Goal: Task Accomplishment & Management: Use online tool/utility

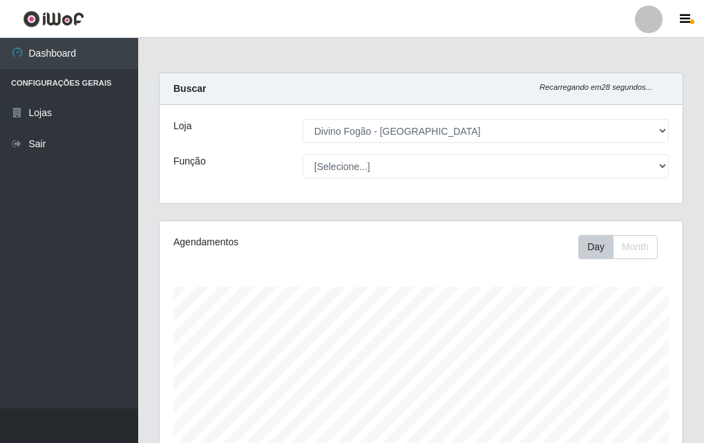
select select "499"
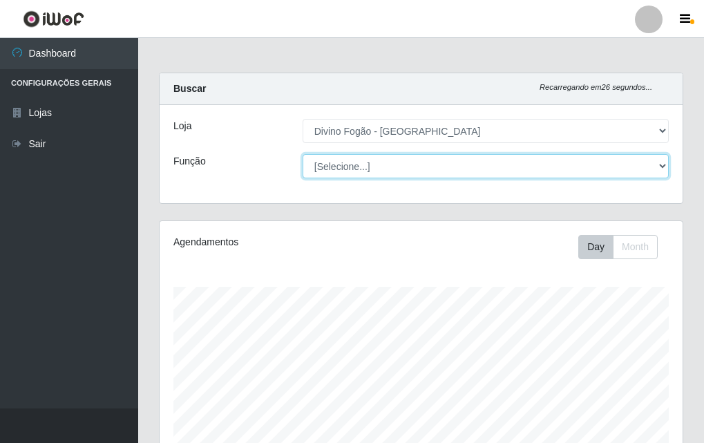
click at [365, 171] on select "[Selecione...] ASG ASG + ASG ++ Auxiliar de Cozinha Auxiliar de Cozinha + Auxil…" at bounding box center [486, 166] width 366 height 24
click at [303, 154] on select "[Selecione...] ASG ASG + ASG ++ Auxiliar de Cozinha Auxiliar de Cozinha + Auxil…" at bounding box center [486, 166] width 366 height 24
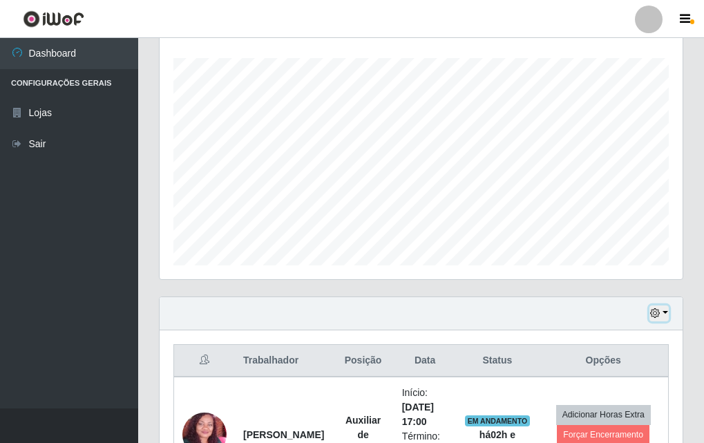
click at [662, 309] on button "button" at bounding box center [658, 313] width 19 height 16
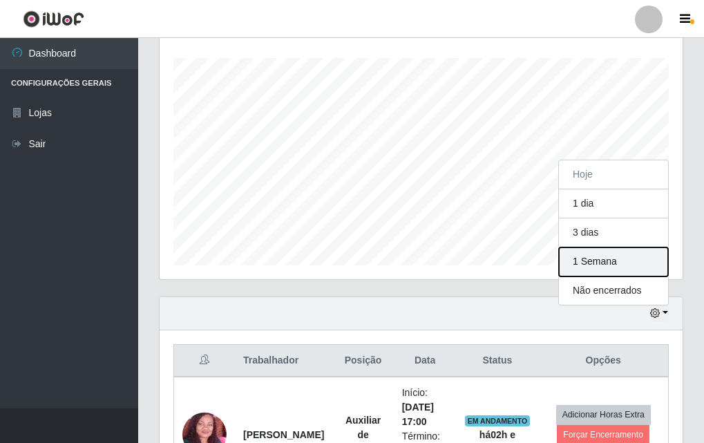
click at [629, 263] on button "1 Semana" at bounding box center [613, 261] width 109 height 29
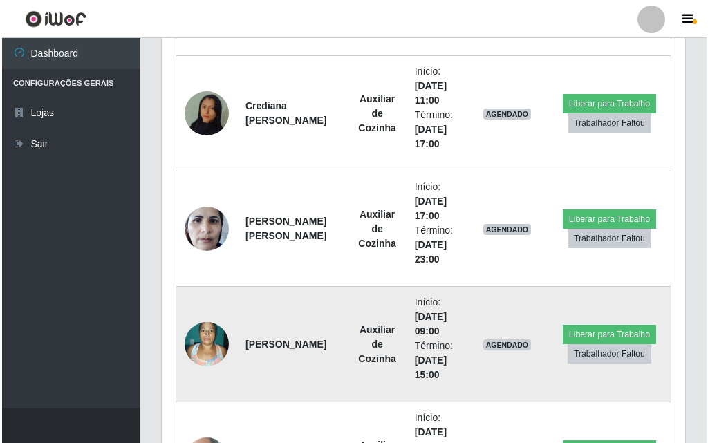
scroll to position [1196, 0]
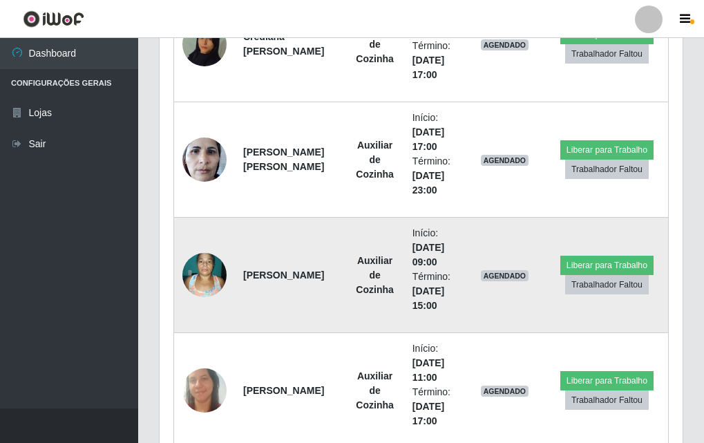
click at [197, 245] on td at bounding box center [204, 275] width 61 height 115
click at [224, 290] on td at bounding box center [204, 275] width 61 height 115
click at [214, 273] on img at bounding box center [204, 274] width 44 height 59
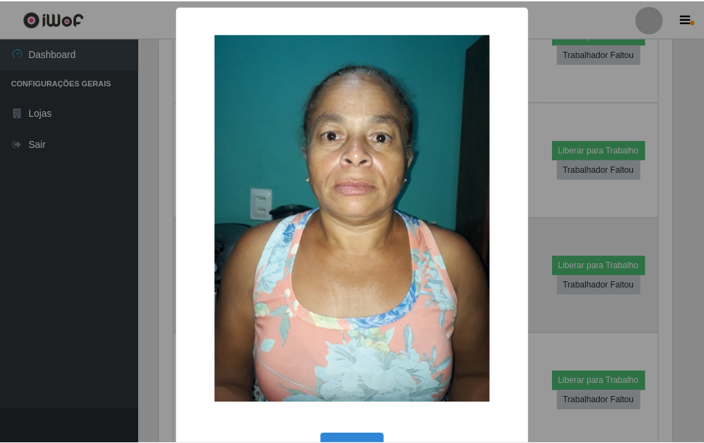
scroll to position [287, 516]
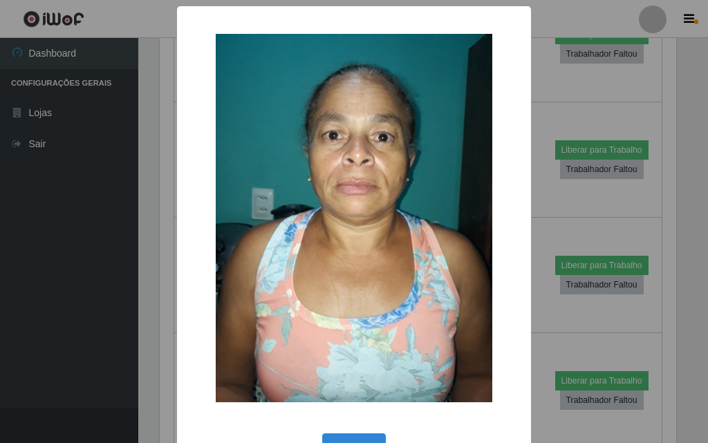
click at [127, 270] on div "× OK Cancel" at bounding box center [354, 221] width 708 height 443
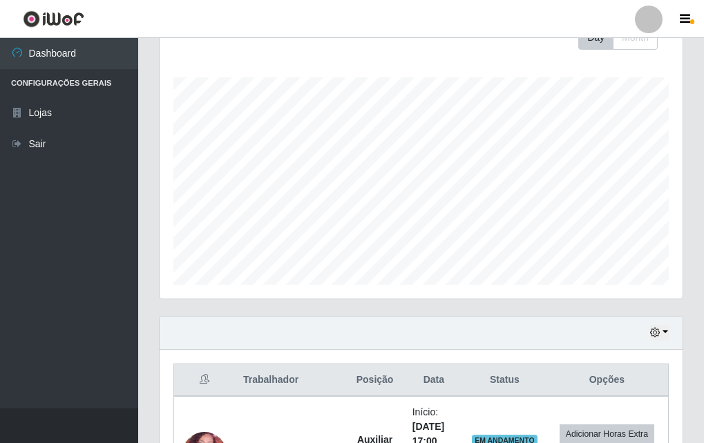
scroll to position [0, 0]
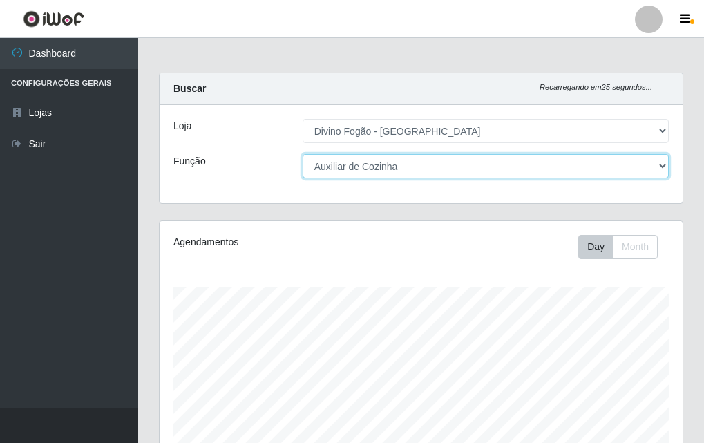
click at [370, 165] on select "[Selecione...] ASG ASG + ASG ++ Auxiliar de Cozinha Auxiliar de Cozinha + Auxil…" at bounding box center [486, 166] width 366 height 24
click at [303, 154] on select "[Selecione...] ASG ASG + ASG ++ Auxiliar de Cozinha Auxiliar de Cozinha + Auxil…" at bounding box center [486, 166] width 366 height 24
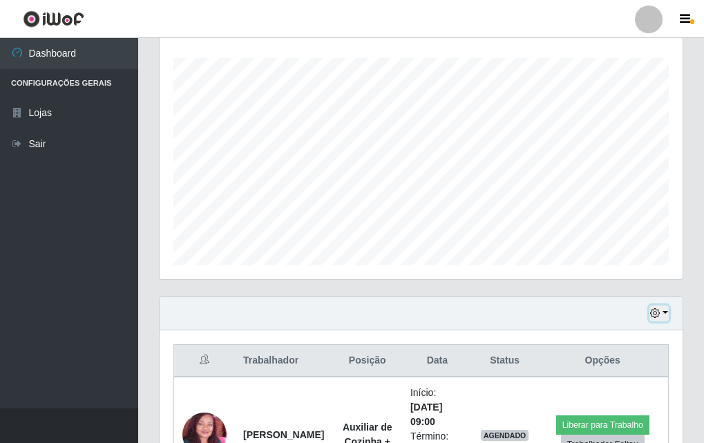
click at [659, 306] on button "button" at bounding box center [658, 313] width 19 height 16
click at [495, 276] on div "Agendamentos Day Month" at bounding box center [421, 135] width 523 height 287
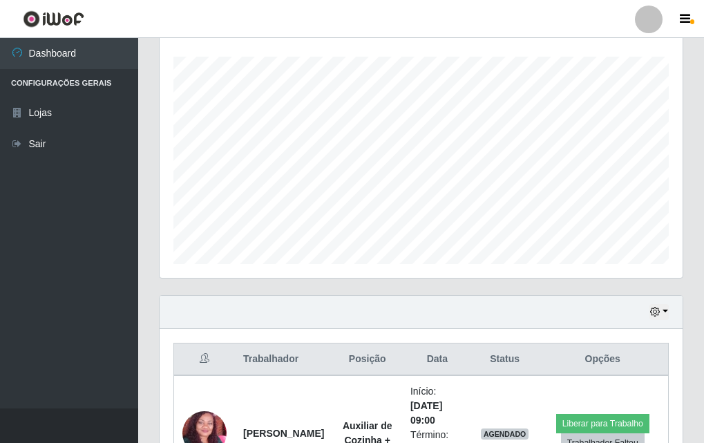
scroll to position [0, 0]
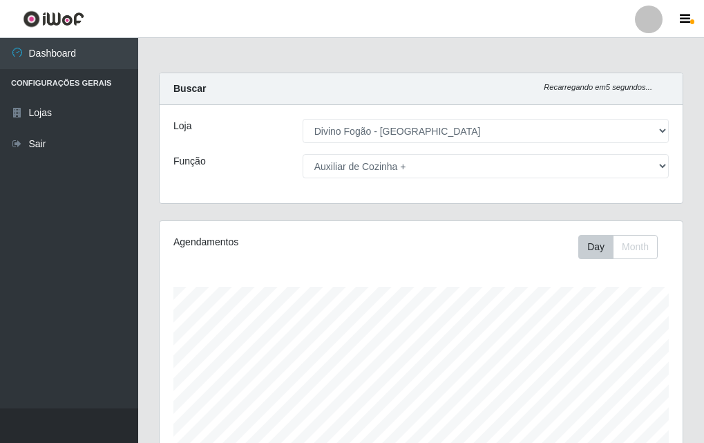
click at [366, 145] on div "Loja [Selecione...] Divino Fogão - Campina Grande Função [Selecione...] ASG ASG…" at bounding box center [421, 154] width 523 height 98
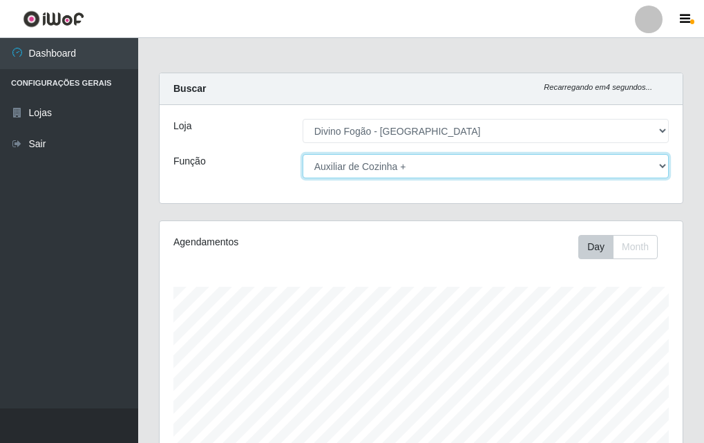
click at [375, 172] on select "[Selecione...] ASG ASG + ASG ++ Auxiliar de Cozinha Auxiliar de Cozinha + Auxil…" at bounding box center [486, 166] width 366 height 24
click at [303, 154] on select "[Selecione...] ASG ASG + ASG ++ Auxiliar de Cozinha Auxiliar de Cozinha + Auxil…" at bounding box center [486, 166] width 366 height 24
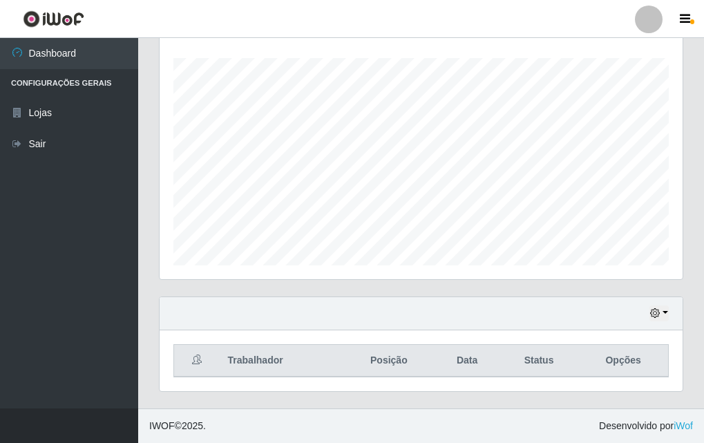
click at [388, 272] on div "Agendamentos Day Month" at bounding box center [421, 135] width 523 height 287
click at [671, 316] on div "Hoje 1 dia 3 dias 1 Semana Não encerrados" at bounding box center [421, 313] width 523 height 33
click at [665, 316] on button "button" at bounding box center [658, 313] width 19 height 16
click at [437, 321] on div "Hoje 1 dia 3 dias 1 Semana Não encerrados" at bounding box center [421, 313] width 523 height 33
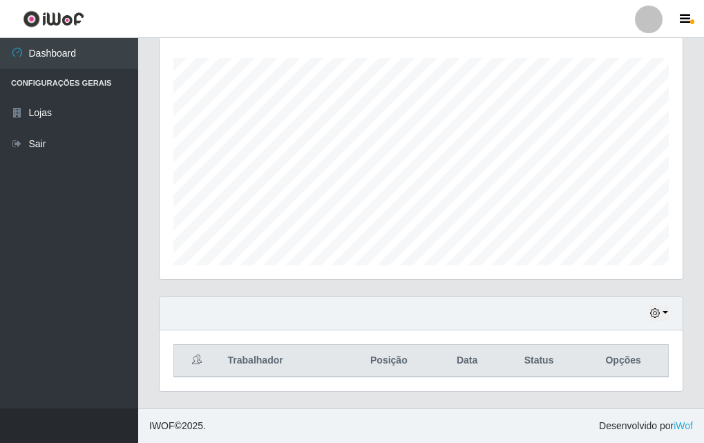
scroll to position [0, 0]
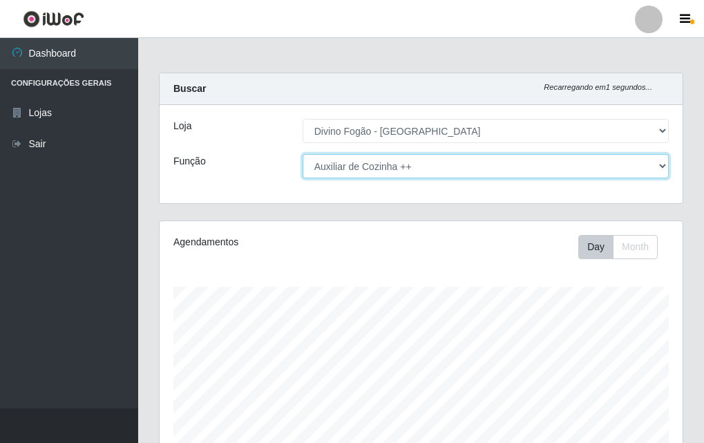
click at [402, 171] on select "[Selecione...] ASG ASG + ASG ++ Auxiliar de Cozinha Auxiliar de Cozinha + Auxil…" at bounding box center [486, 166] width 366 height 24
click at [303, 154] on select "[Selecione...] ASG ASG + ASG ++ Auxiliar de Cozinha Auxiliar de Cozinha + Auxil…" at bounding box center [486, 166] width 366 height 24
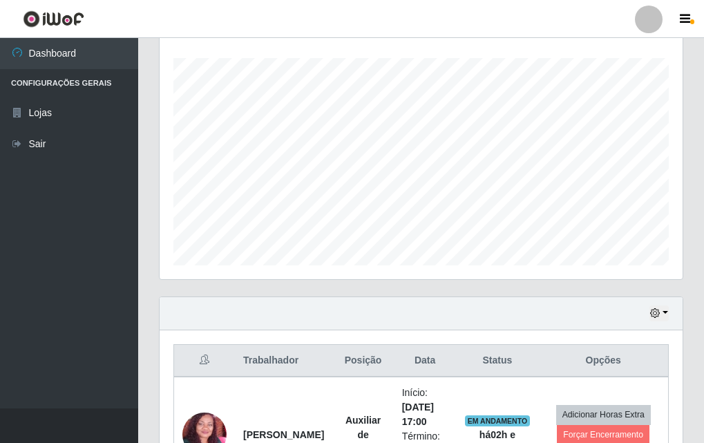
click at [649, 312] on div "Hoje 1 dia 3 dias 1 Semana Não encerrados" at bounding box center [421, 313] width 523 height 33
click at [505, 310] on div "Hoje 1 dia 3 dias 1 Semana Não encerrados" at bounding box center [421, 313] width 523 height 33
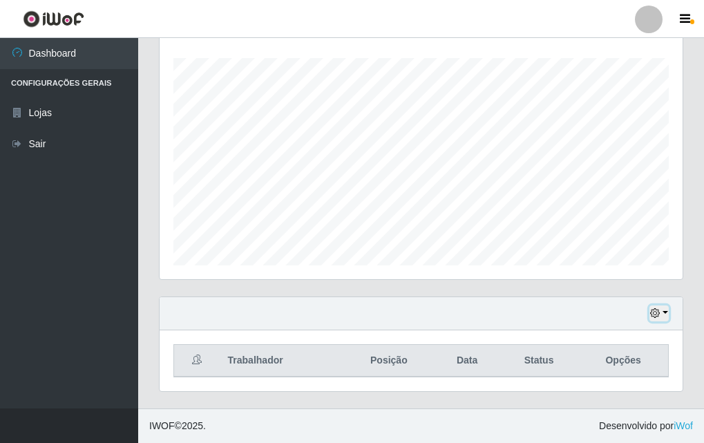
click at [665, 319] on button "button" at bounding box center [658, 313] width 19 height 16
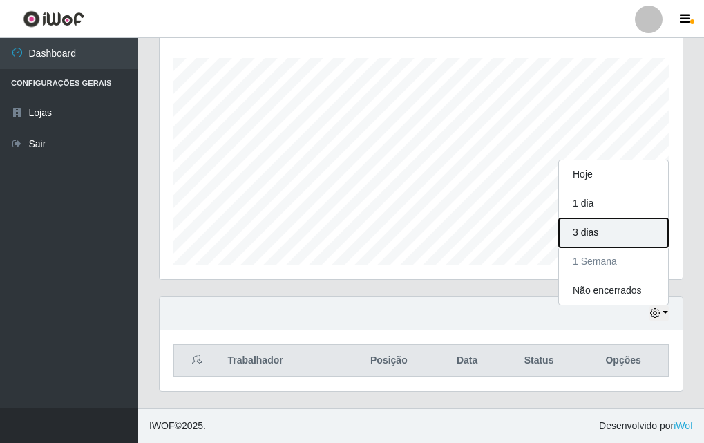
click at [623, 247] on button "3 dias" at bounding box center [613, 232] width 109 height 29
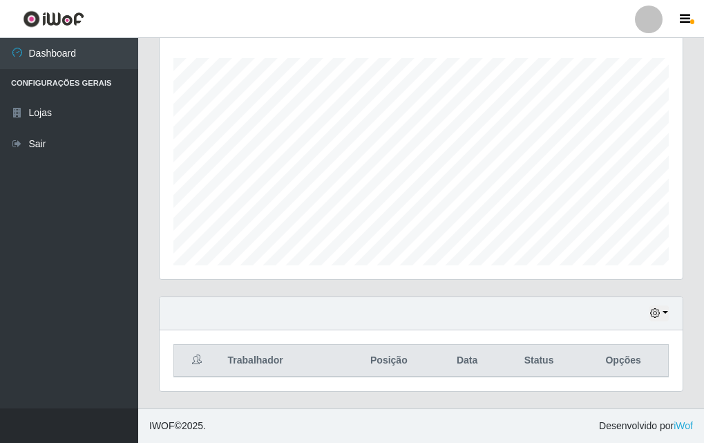
click at [648, 316] on div "Hoje 1 dia 3 dias 1 Semana Não encerrados" at bounding box center [421, 313] width 523 height 33
click at [658, 312] on icon "button" at bounding box center [655, 313] width 10 height 10
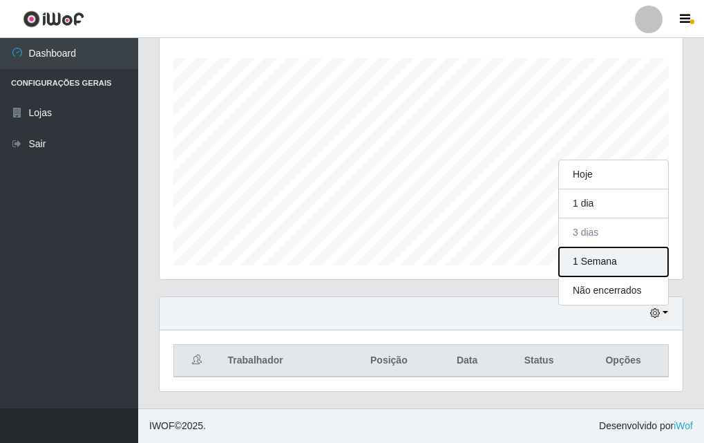
click at [639, 274] on button "1 Semana" at bounding box center [613, 261] width 109 height 29
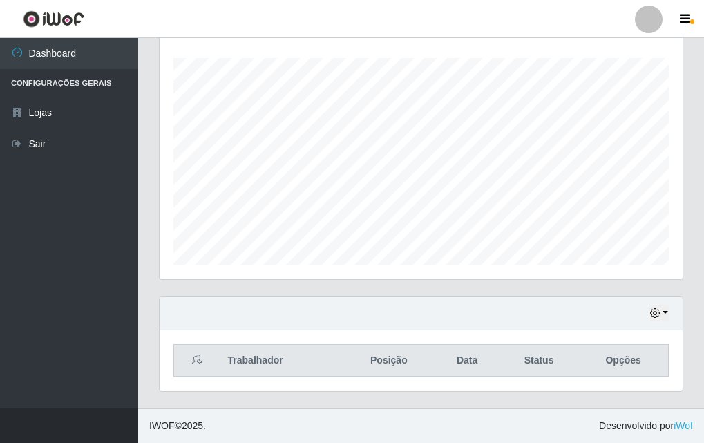
scroll to position [0, 0]
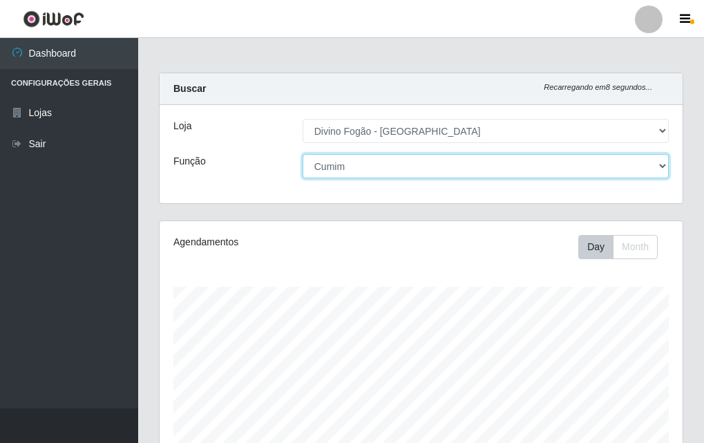
click at [425, 173] on select "[Selecione...] ASG ASG + ASG ++ Auxiliar de Cozinha Auxiliar de Cozinha + Auxil…" at bounding box center [486, 166] width 366 height 24
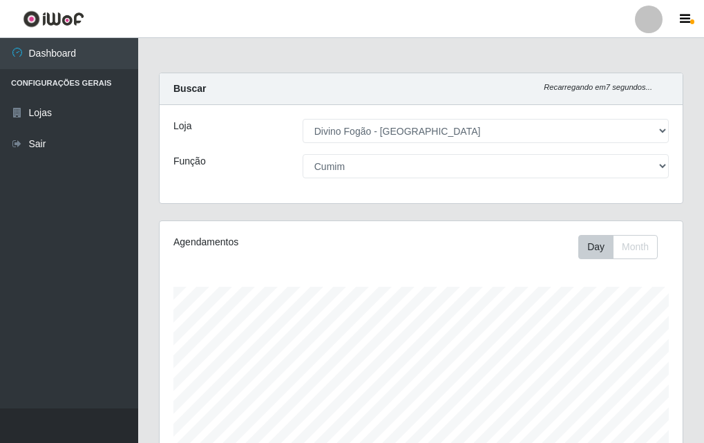
click at [396, 171] on div "Loja [Selecione...] Divino Fogão - Campina Grande Função [Selecione...] ASG ASG…" at bounding box center [421, 154] width 523 height 98
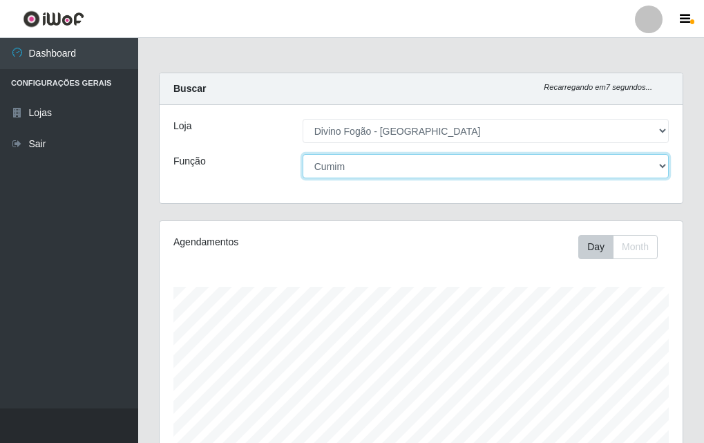
click at [396, 171] on select "[Selecione...] ASG ASG + ASG ++ Auxiliar de Cozinha Auxiliar de Cozinha + Auxil…" at bounding box center [486, 166] width 366 height 24
select select "95"
click at [303, 154] on select "[Selecione...] ASG ASG + ASG ++ Auxiliar de Cozinha Auxiliar de Cozinha + Auxil…" at bounding box center [486, 166] width 366 height 24
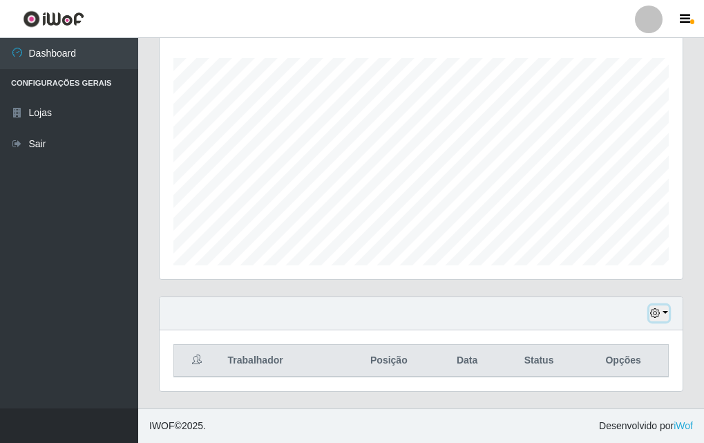
click at [657, 312] on icon "button" at bounding box center [655, 313] width 10 height 10
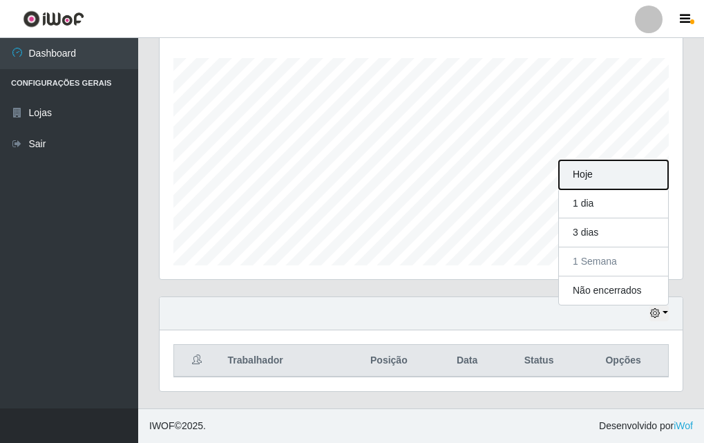
click at [583, 184] on button "Hoje" at bounding box center [613, 174] width 109 height 29
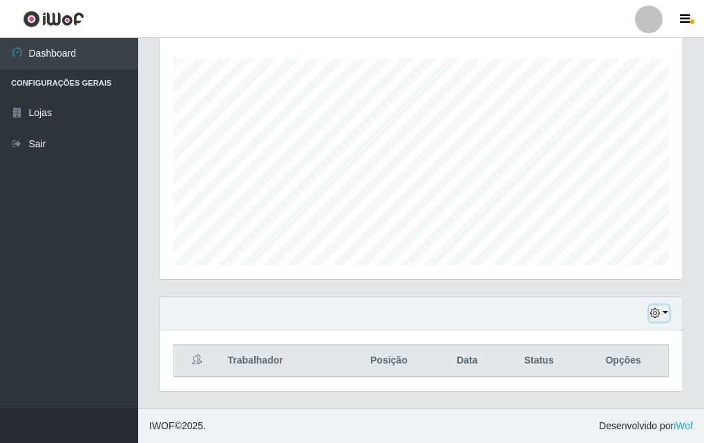
click at [653, 314] on icon "button" at bounding box center [655, 313] width 10 height 10
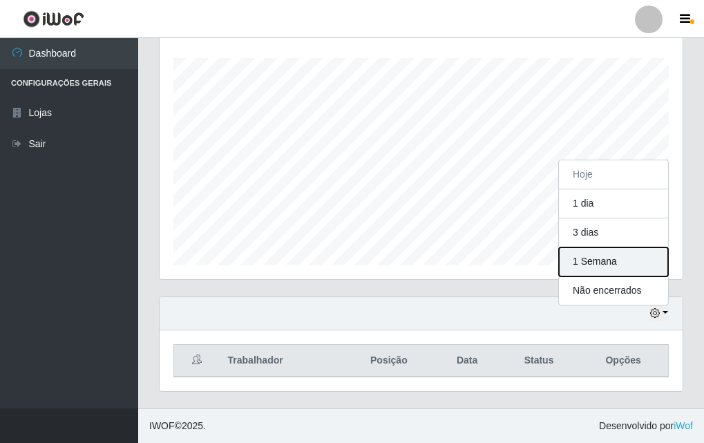
click at [630, 258] on button "1 Semana" at bounding box center [613, 261] width 109 height 29
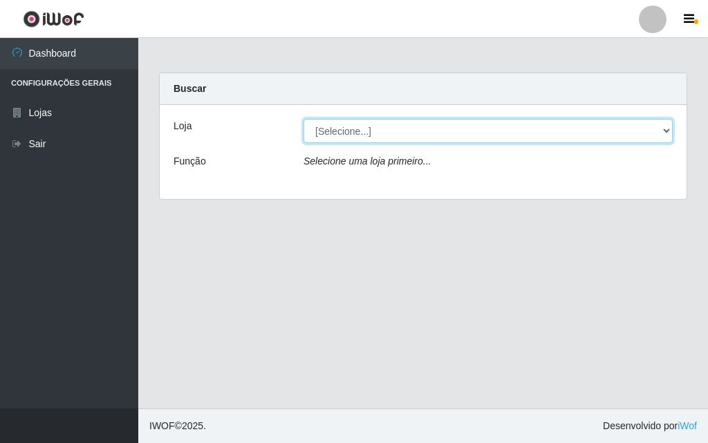
click at [393, 129] on select "[Selecione...] Divino Fogão - Campina Grande" at bounding box center [487, 131] width 369 height 24
click at [303, 119] on select "[Selecione...] Divino Fogão - Campina Grande" at bounding box center [487, 131] width 369 height 24
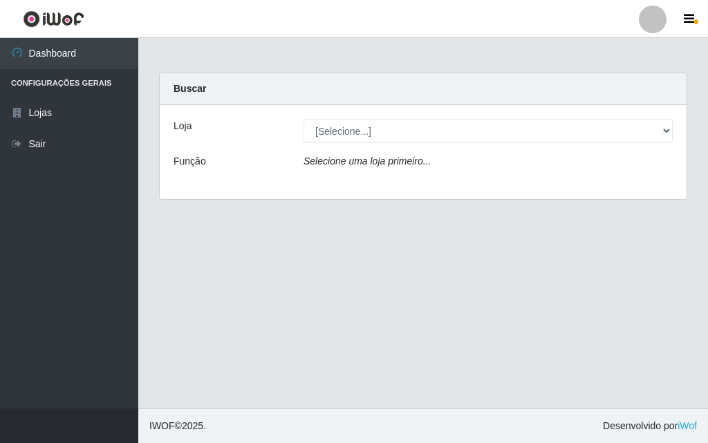
click at [395, 161] on icon "Selecione uma loja primeiro..." at bounding box center [366, 160] width 127 height 11
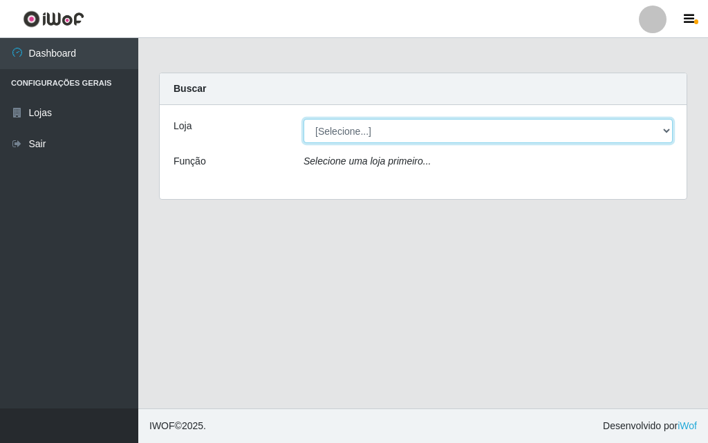
click at [390, 125] on select "[Selecione...] Divino Fogão - Campina Grande" at bounding box center [487, 131] width 369 height 24
select select "499"
click at [303, 119] on select "[Selecione...] Divino Fogão - Campina Grande" at bounding box center [487, 131] width 369 height 24
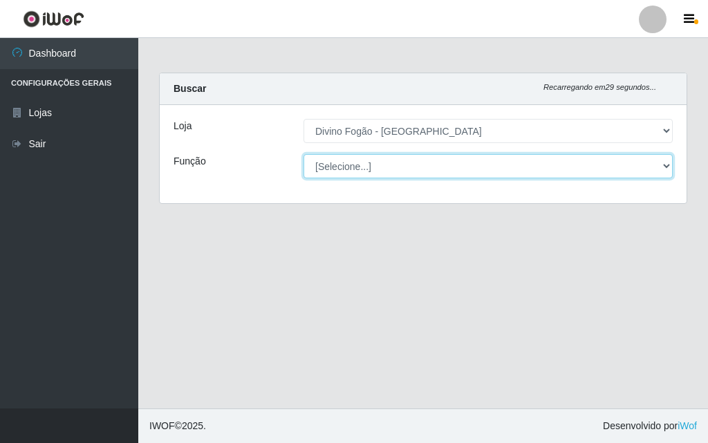
click at [395, 158] on select "[Selecione...] ASG ASG + ASG ++ Auxiliar de Cozinha Auxiliar de Cozinha + Auxil…" at bounding box center [487, 166] width 369 height 24
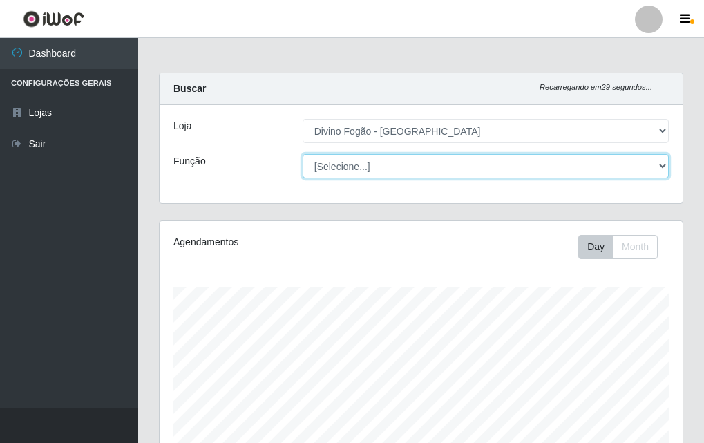
scroll to position [287, 523]
click at [303, 154] on select "[Selecione...] ASG ASG + ASG ++ Auxiliar de Cozinha Auxiliar de Cozinha + Auxil…" at bounding box center [486, 166] width 366 height 24
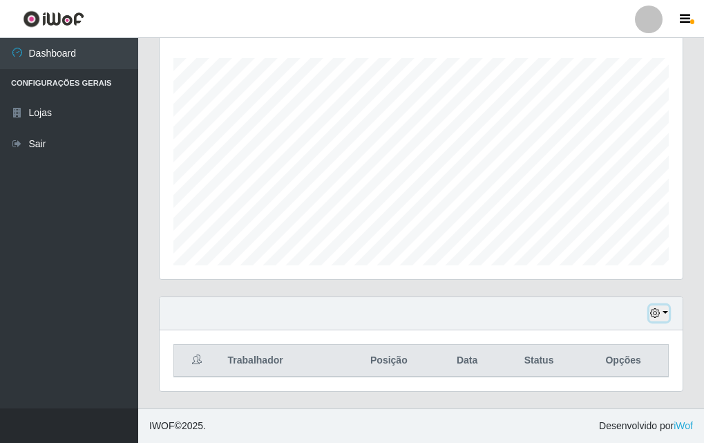
click at [661, 314] on button "button" at bounding box center [658, 313] width 19 height 16
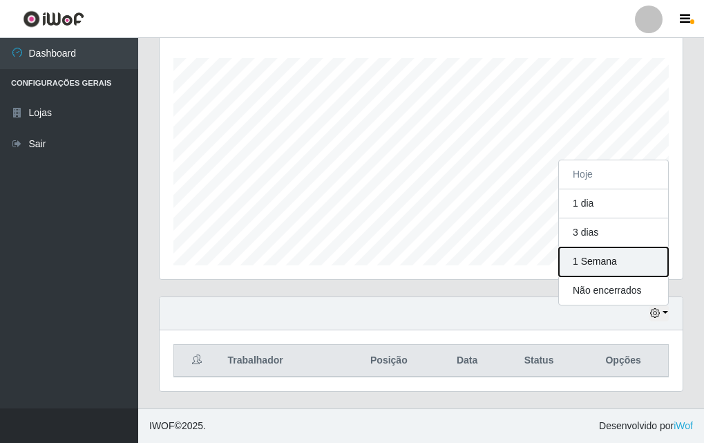
click at [596, 247] on button "1 Semana" at bounding box center [613, 261] width 109 height 29
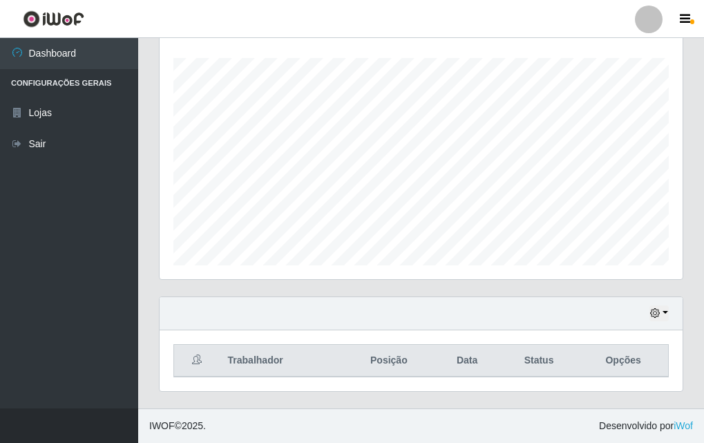
click at [646, 322] on div "Hoje 1 dia 3 dias 1 Semana Não encerrados" at bounding box center [421, 313] width 523 height 33
click at [650, 321] on button "button" at bounding box center [658, 313] width 19 height 16
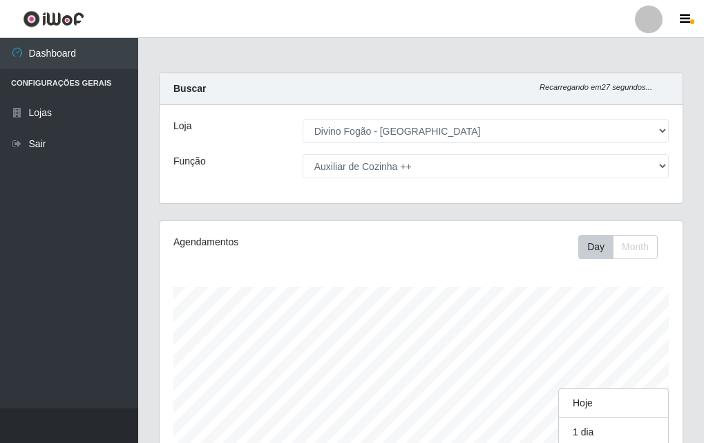
click at [334, 178] on div "Loja [Selecione...] Divino Fogão - Campina Grande Função [Selecione...] ASG ASG…" at bounding box center [421, 154] width 523 height 98
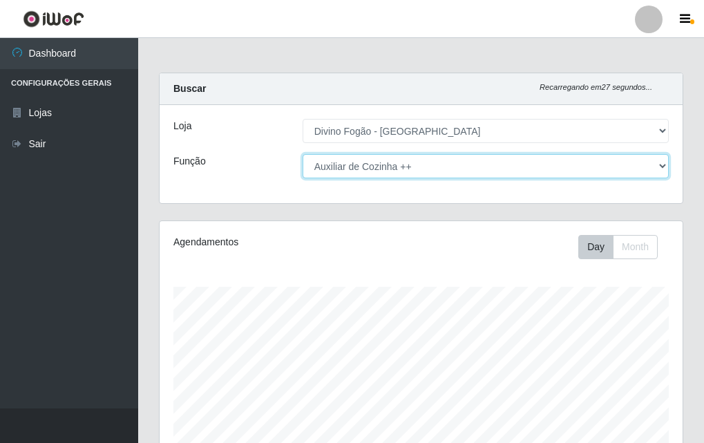
click at [336, 177] on select "[Selecione...] ASG ASG + ASG ++ Auxiliar de Cozinha Auxiliar de Cozinha + Auxil…" at bounding box center [486, 166] width 366 height 24
click at [303, 154] on select "[Selecione...] ASG ASG + ASG ++ Auxiliar de Cozinha Auxiliar de Cozinha + Auxil…" at bounding box center [486, 166] width 366 height 24
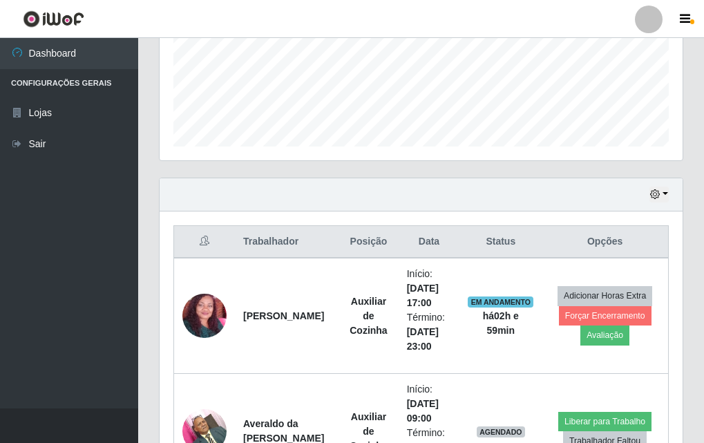
scroll to position [2, 0]
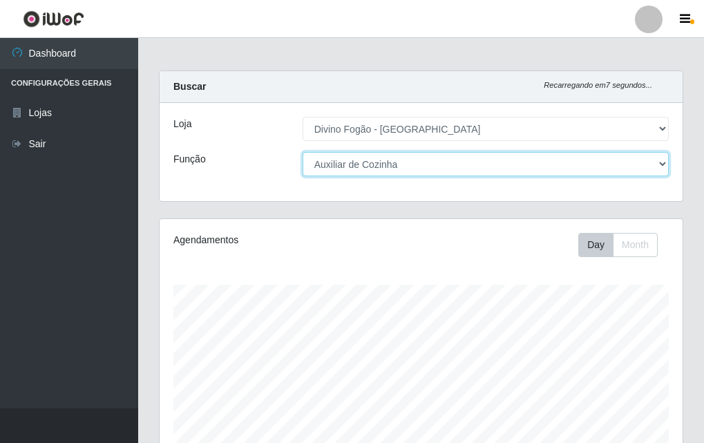
click at [436, 175] on select "[Selecione...] ASG ASG + ASG ++ Auxiliar de Cozinha Auxiliar de Cozinha + Auxil…" at bounding box center [486, 164] width 366 height 24
click at [303, 152] on select "[Selecione...] ASG ASG + ASG ++ Auxiliar de Cozinha Auxiliar de Cozinha + Auxil…" at bounding box center [486, 164] width 366 height 24
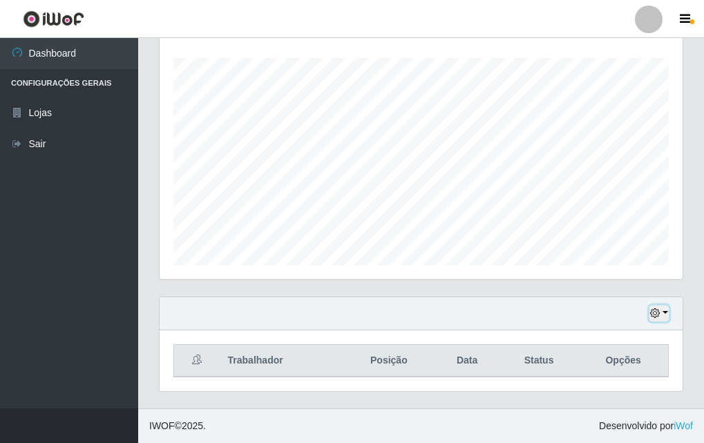
click at [656, 317] on icon "button" at bounding box center [655, 313] width 10 height 10
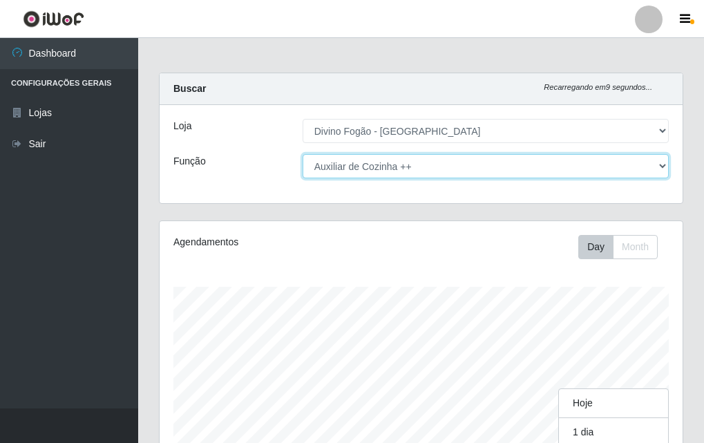
click at [380, 173] on select "[Selecione...] ASG ASG + ASG ++ Auxiliar de Cozinha Auxiliar de Cozinha + Auxil…" at bounding box center [486, 166] width 366 height 24
click at [303, 154] on select "[Selecione...] ASG ASG + ASG ++ Auxiliar de Cozinha Auxiliar de Cozinha + Auxil…" at bounding box center [486, 166] width 366 height 24
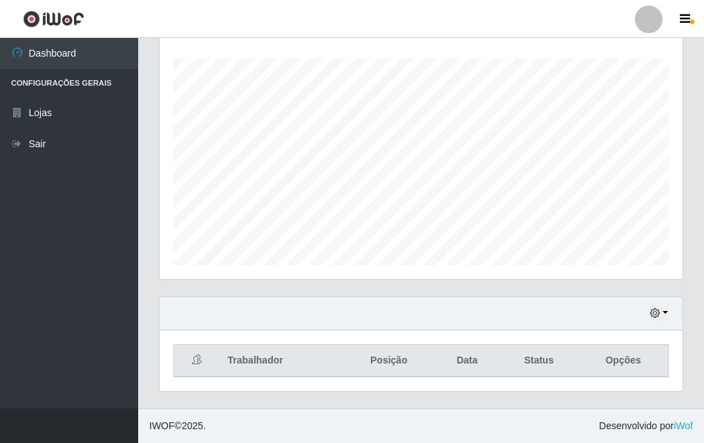
scroll to position [0, 0]
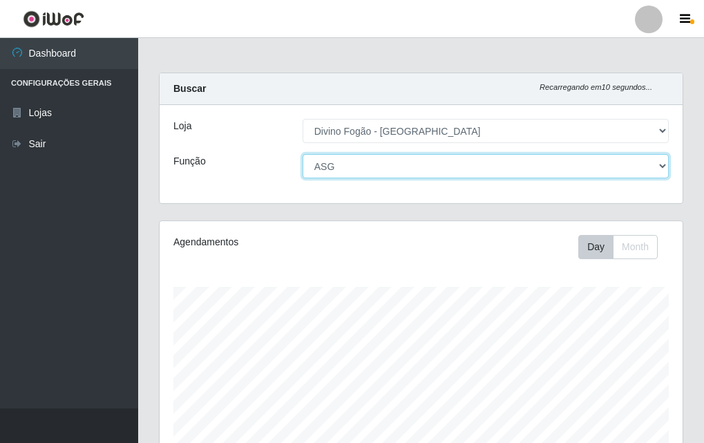
click at [386, 158] on select "[Selecione...] ASG ASG + ASG ++ Auxiliar de Cozinha Auxiliar de Cozinha + Auxil…" at bounding box center [486, 166] width 366 height 24
click at [375, 169] on select "[Selecione...] ASG ASG + ASG ++ Auxiliar de Cozinha Auxiliar de Cozinha + Auxil…" at bounding box center [486, 166] width 366 height 24
click at [303, 154] on select "[Selecione...] ASG ASG + ASG ++ Auxiliar de Cozinha Auxiliar de Cozinha + Auxil…" at bounding box center [486, 166] width 366 height 24
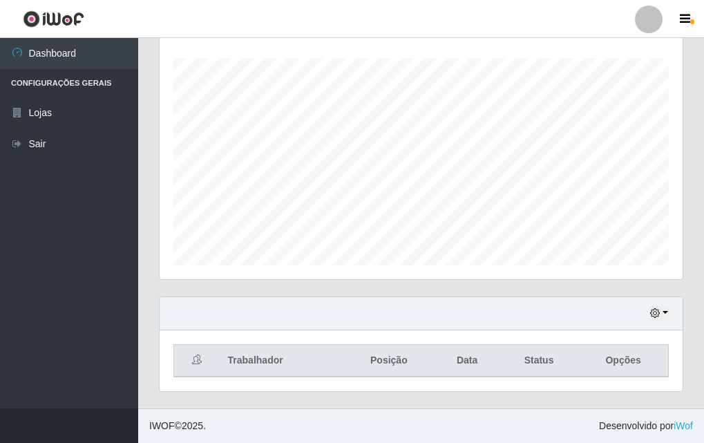
click at [650, 310] on div "Hoje 1 dia 3 dias 1 Semana Não encerrados" at bounding box center [421, 313] width 523 height 33
click at [659, 312] on icon "button" at bounding box center [655, 313] width 10 height 10
click at [428, 301] on div "Hoje 1 dia 3 dias 1 Semana Não encerrados" at bounding box center [421, 313] width 523 height 33
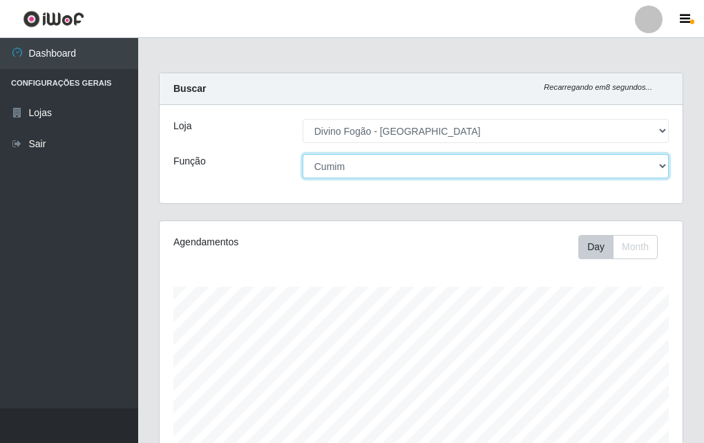
click at [402, 177] on select "[Selecione...] ASG ASG + ASG ++ Auxiliar de Cozinha Auxiliar de Cozinha + Auxil…" at bounding box center [486, 166] width 366 height 24
click at [303, 154] on select "[Selecione...] ASG ASG + ASG ++ Auxiliar de Cozinha Auxiliar de Cozinha + Auxil…" at bounding box center [486, 166] width 366 height 24
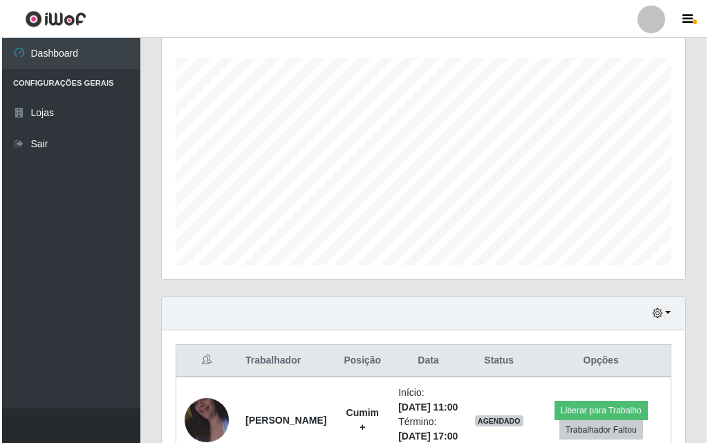
scroll to position [643, 0]
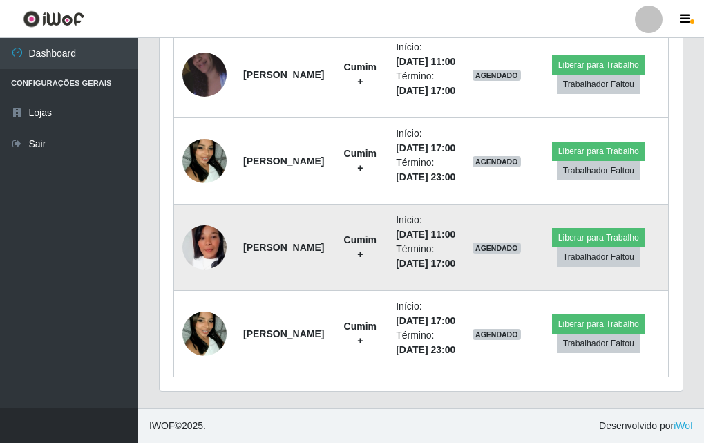
click at [229, 232] on td at bounding box center [204, 248] width 61 height 86
click at [211, 246] on img at bounding box center [204, 247] width 44 height 44
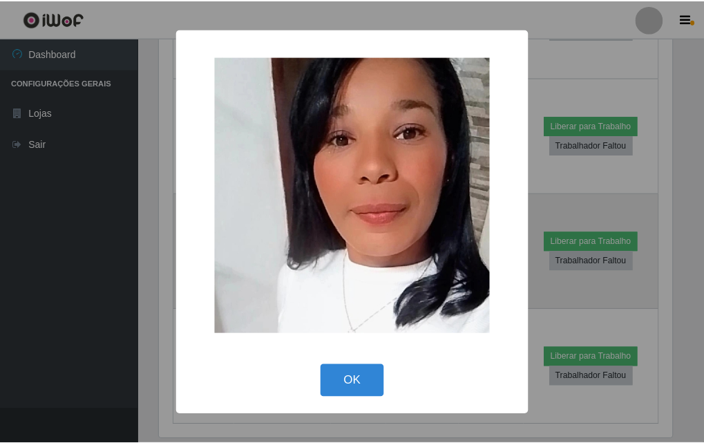
scroll to position [287, 516]
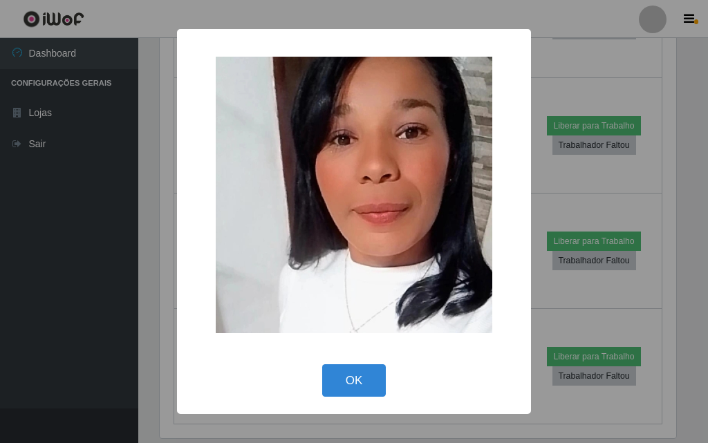
click at [154, 286] on div "× OK Cancel" at bounding box center [354, 221] width 708 height 443
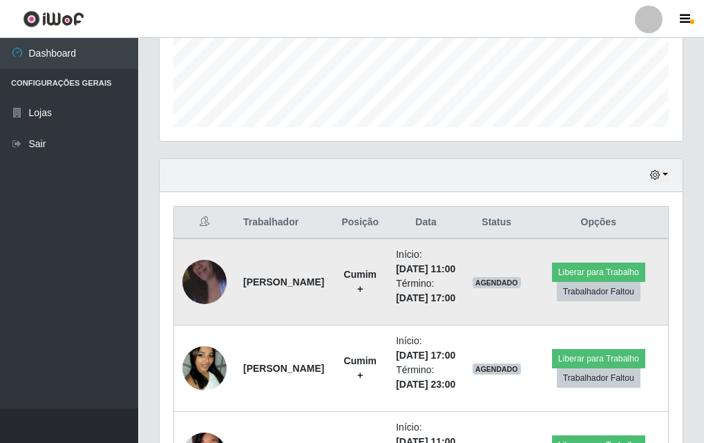
scroll to position [690, 0]
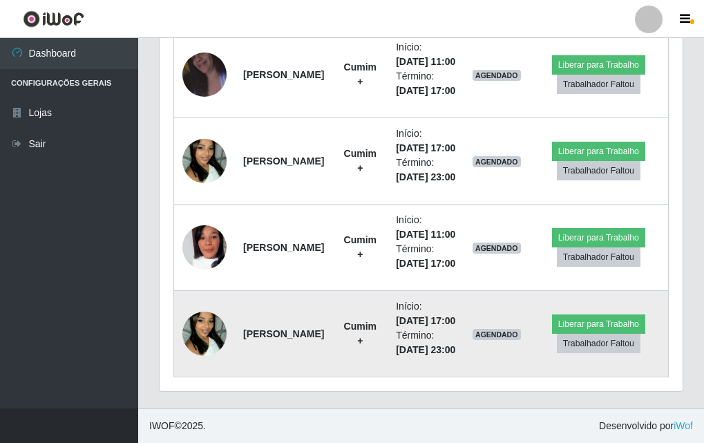
click at [200, 327] on img at bounding box center [204, 333] width 44 height 79
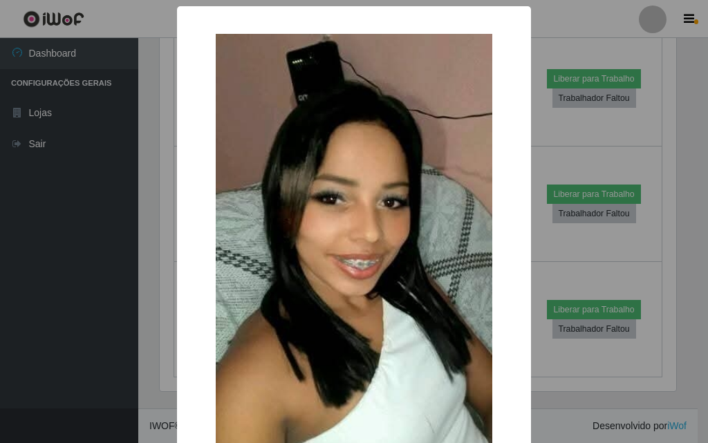
click at [152, 320] on div "× OK Cancel" at bounding box center [354, 221] width 708 height 443
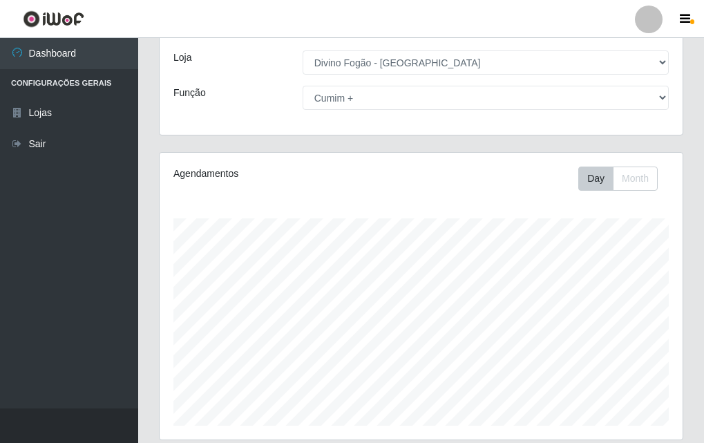
scroll to position [0, 0]
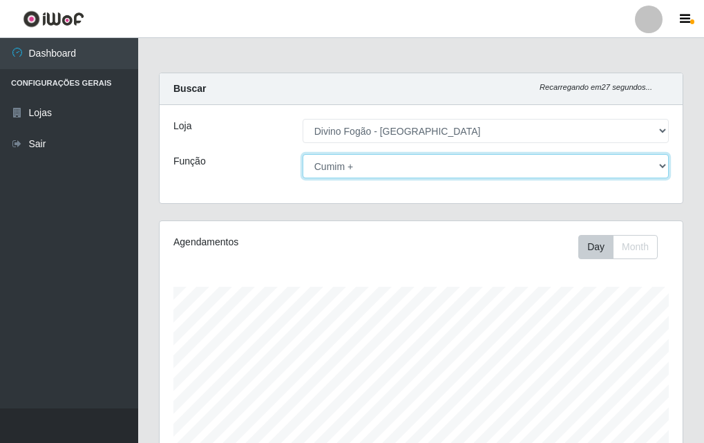
click at [364, 168] on select "[Selecione...] ASG ASG + ASG ++ Auxiliar de Cozinha Auxiliar de Cozinha + Auxil…" at bounding box center [486, 166] width 366 height 24
click at [303, 154] on select "[Selecione...] ASG ASG + ASG ++ Auxiliar de Cozinha Auxiliar de Cozinha + Auxil…" at bounding box center [486, 166] width 366 height 24
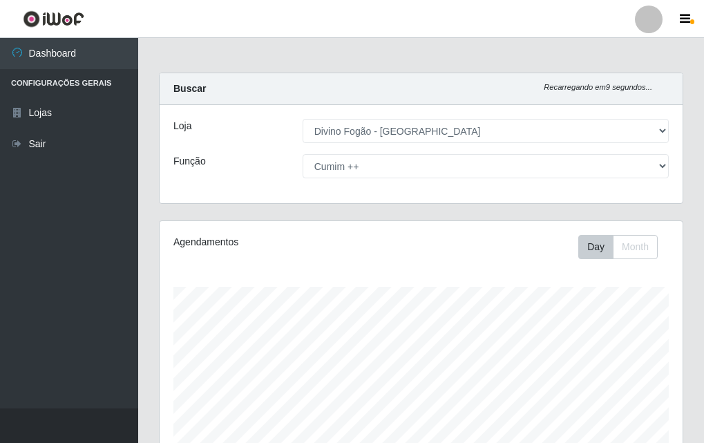
click at [420, 149] on div "Loja [Selecione...] Divino Fogão - Campina Grande Função [Selecione...] ASG ASG…" at bounding box center [421, 154] width 523 height 98
click at [398, 187] on div "Loja [Selecione...] Divino Fogão - Campina Grande Função [Selecione...] ASG ASG…" at bounding box center [421, 154] width 523 height 98
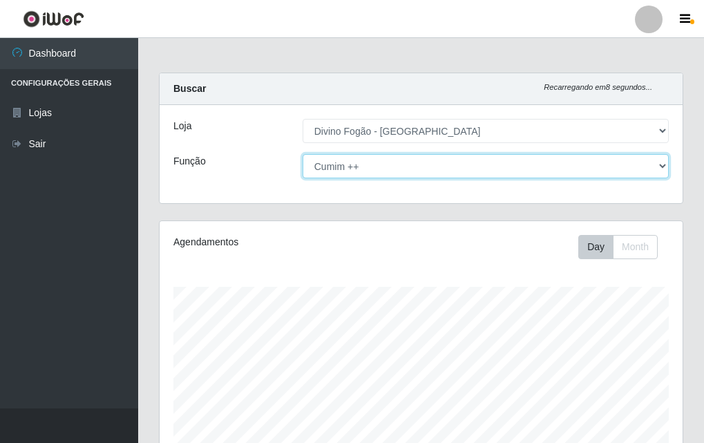
click at [410, 155] on select "[Selecione...] ASG ASG + ASG ++ Auxiliar de Cozinha Auxiliar de Cozinha + Auxil…" at bounding box center [486, 166] width 366 height 24
select select "9"
click at [303, 154] on select "[Selecione...] ASG ASG + ASG ++ Auxiliar de Cozinha Auxiliar de Cozinha + Auxil…" at bounding box center [486, 166] width 366 height 24
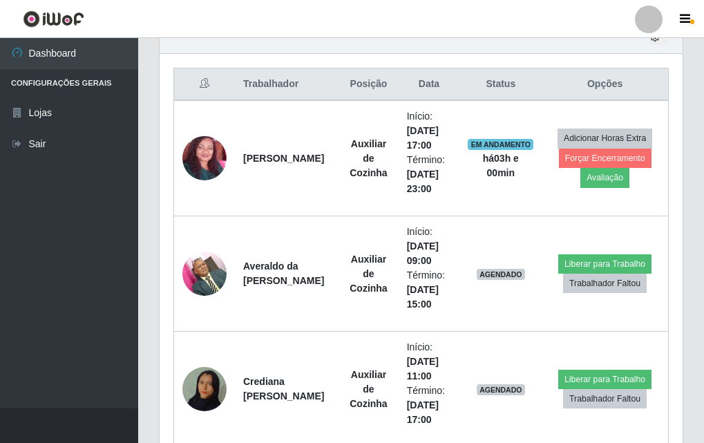
scroll to position [367, 0]
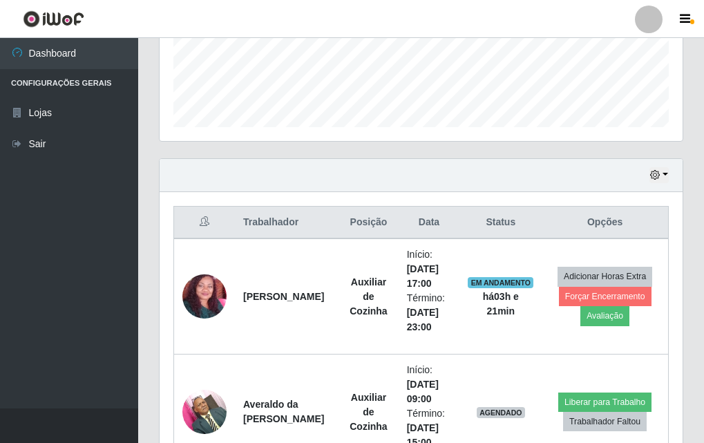
click at [20, 370] on ul "Dashboard Configurações Gerais Lojas Sair" at bounding box center [69, 223] width 138 height 370
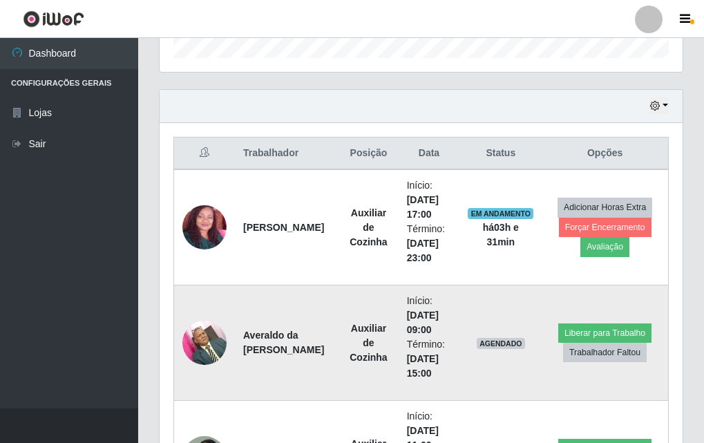
scroll to position [505, 0]
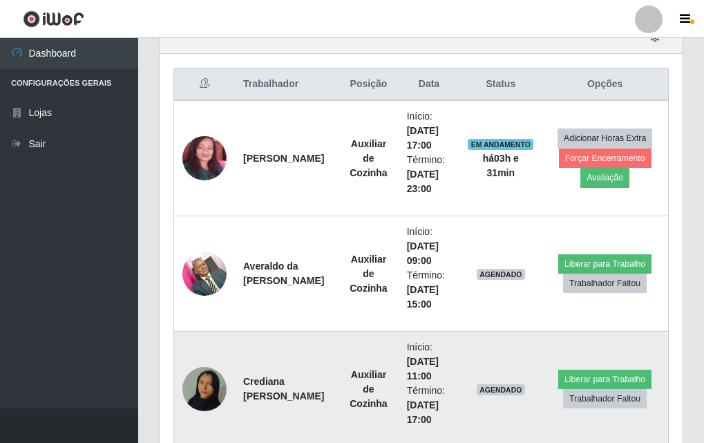
click at [189, 385] on img at bounding box center [204, 389] width 44 height 79
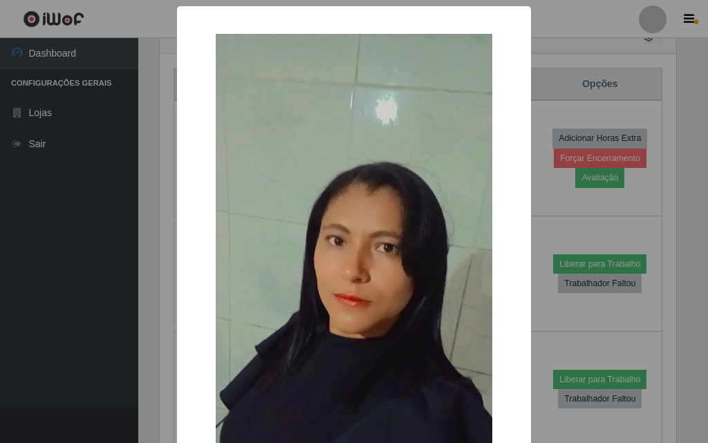
click at [164, 292] on div "× OK Cancel" at bounding box center [354, 221] width 708 height 443
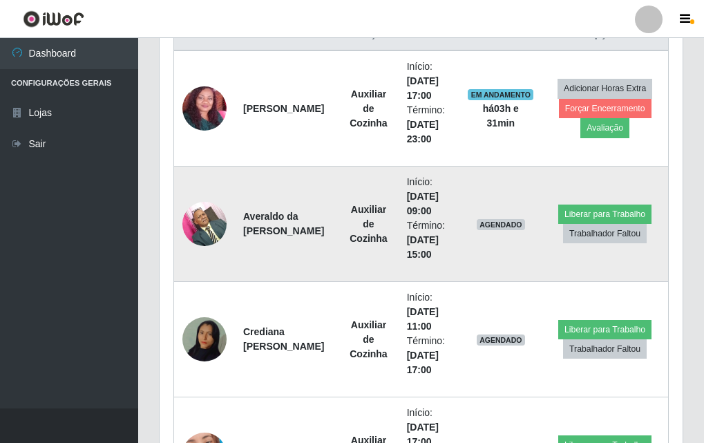
scroll to position [624, 0]
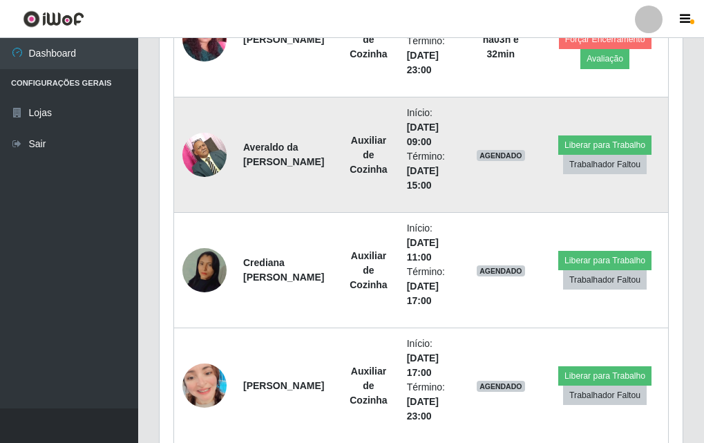
click at [254, 197] on td "[PERSON_NAME] Falcão [PERSON_NAME]" at bounding box center [287, 154] width 104 height 115
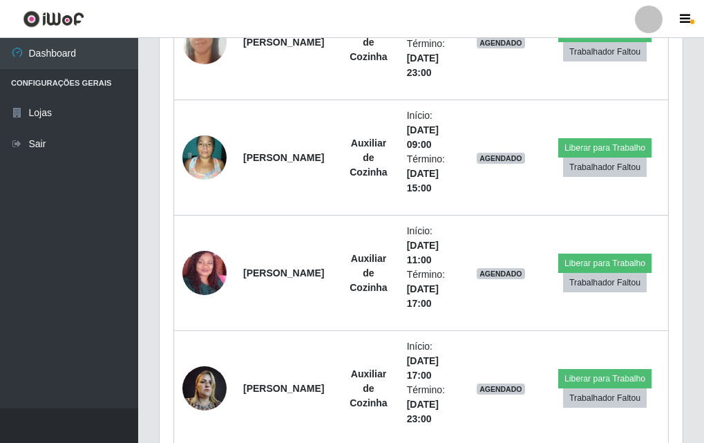
scroll to position [2075, 0]
